Goal: Transaction & Acquisition: Book appointment/travel/reservation

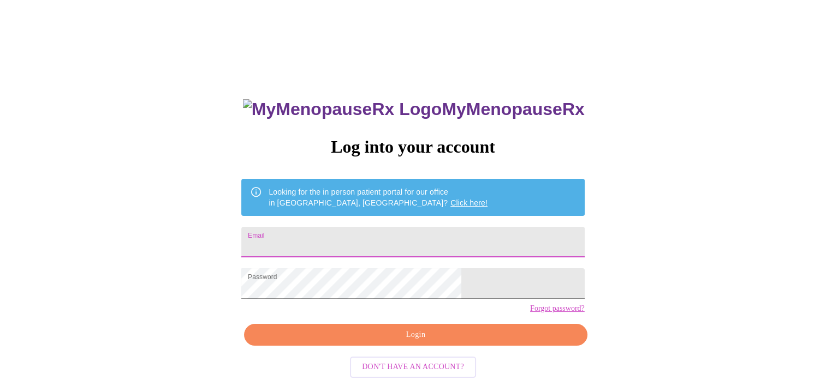
click at [428, 239] on input "Email" at bounding box center [412, 242] width 343 height 31
type input "btodd@safefamilies.net"
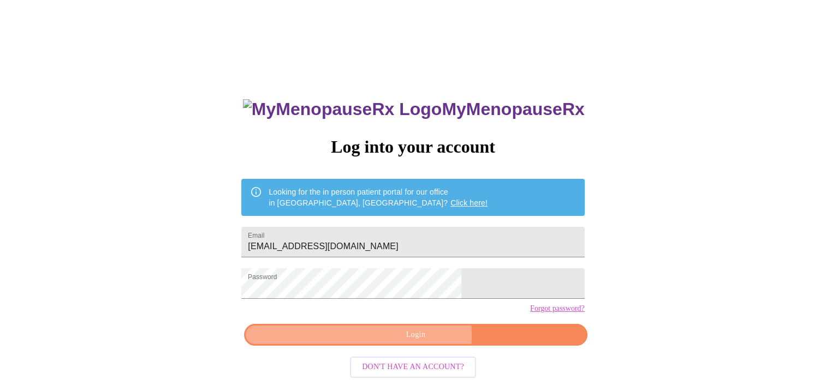
drag, startPoint x: 419, startPoint y: 354, endPoint x: 421, endPoint y: 346, distance: 8.5
click at [419, 342] on span "Login" at bounding box center [415, 336] width 318 height 14
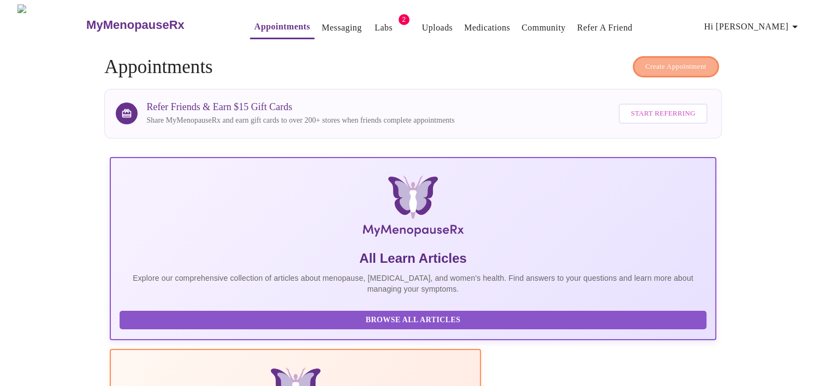
click at [666, 61] on span "Create Appointment" at bounding box center [675, 67] width 61 height 13
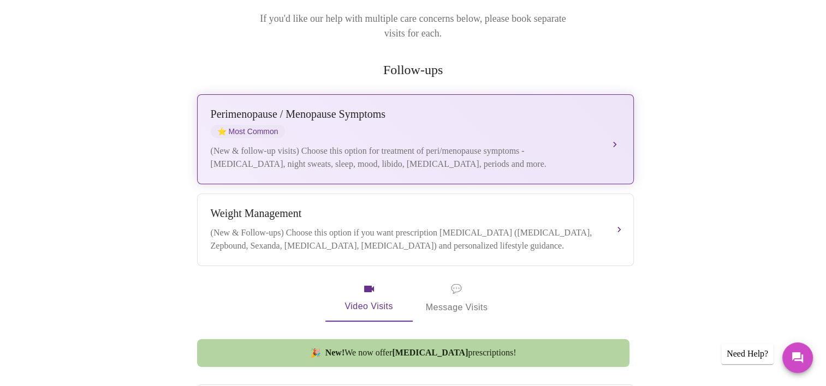
scroll to position [164, 0]
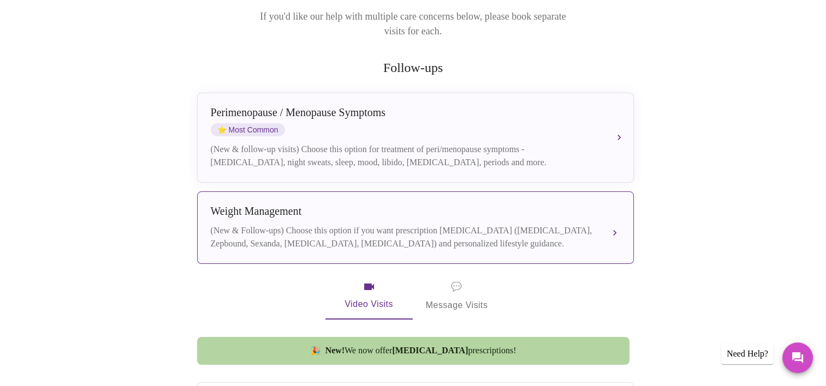
click at [360, 205] on div "Weight Management" at bounding box center [404, 211] width 387 height 13
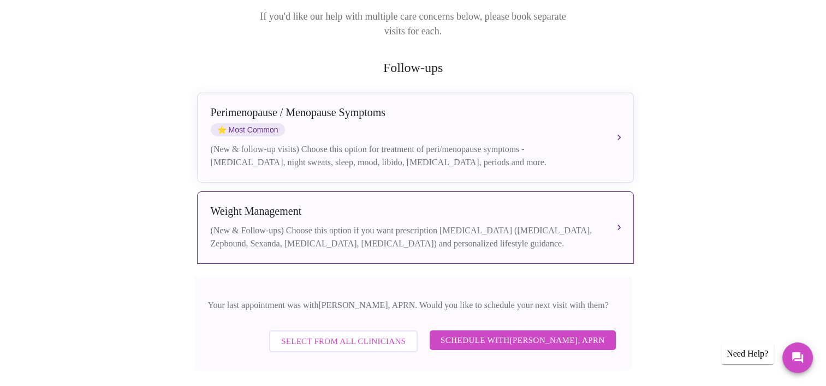
click at [405, 335] on span "Select from All Clinicians" at bounding box center [343, 342] width 124 height 14
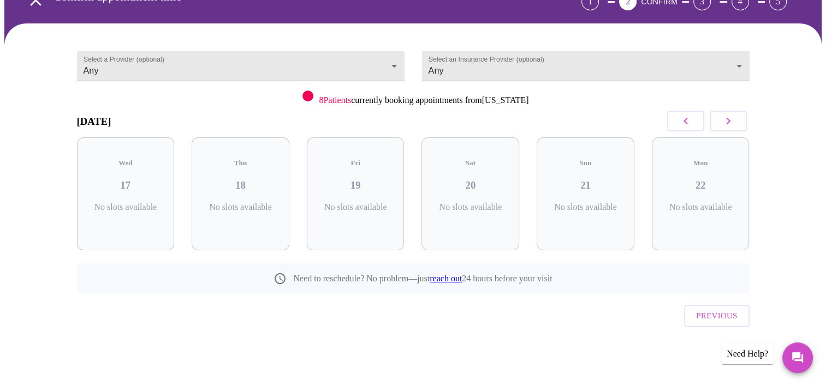
scroll to position [41, 0]
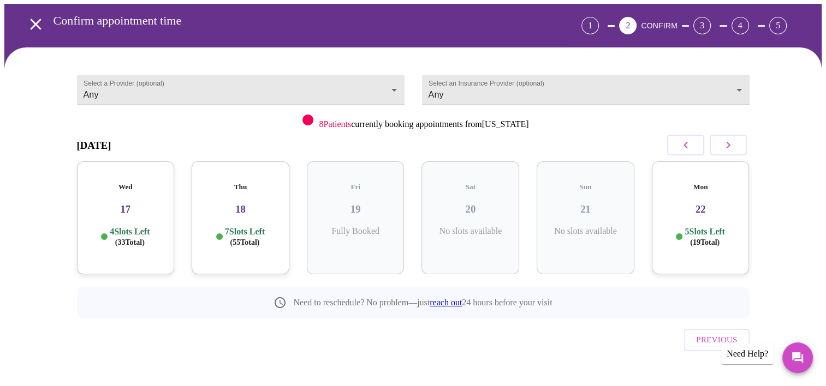
click at [118, 212] on div "Wed 17 4 Slots Left ( 33 Total)" at bounding box center [126, 218] width 98 height 113
